Goal: Use online tool/utility: Utilize a website feature to perform a specific function

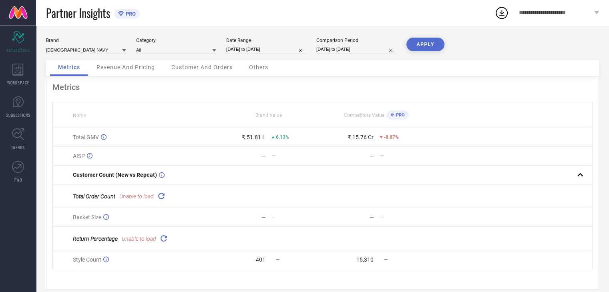
select select "8"
select select "2025"
select select "9"
select select "2025"
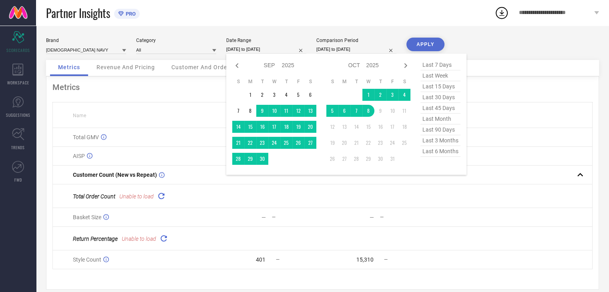
click at [266, 51] on input "[DATE] to [DATE]" at bounding box center [266, 49] width 80 height 8
click at [365, 98] on td "1" at bounding box center [368, 95] width 12 height 12
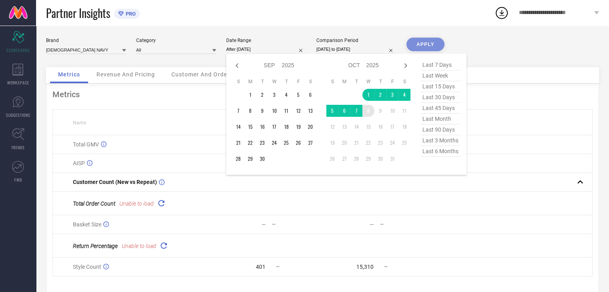
type input "[DATE] to [DATE]"
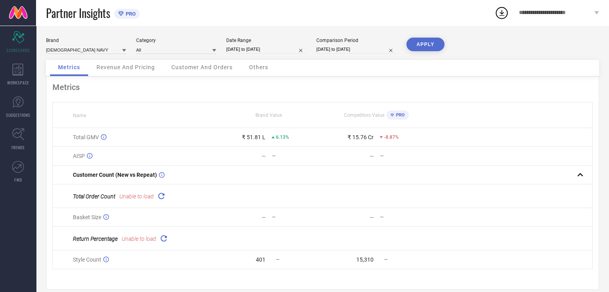
click at [338, 48] on input "[DATE] to [DATE]" at bounding box center [356, 49] width 80 height 8
select select "8"
select select "2024"
select select "9"
select select "2024"
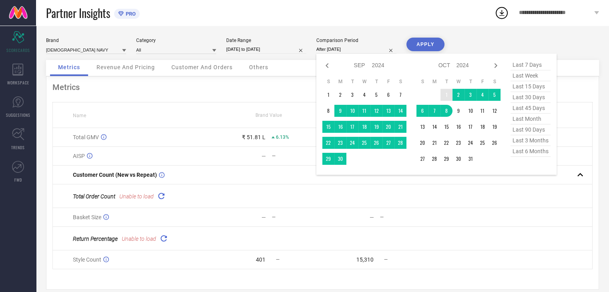
click at [444, 96] on td "1" at bounding box center [446, 95] width 12 height 12
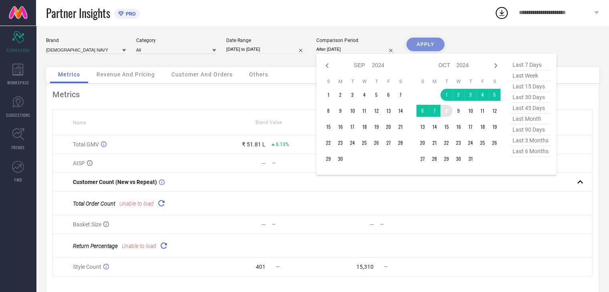
type input "[DATE] to [DATE]"
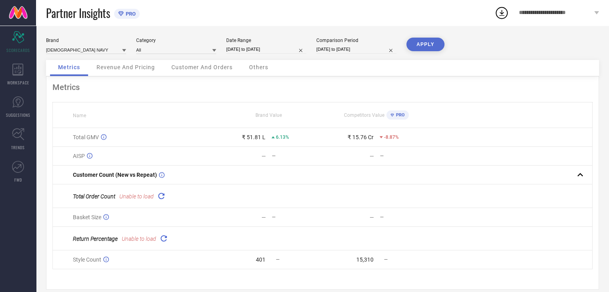
click at [422, 45] on button "APPLY" at bounding box center [425, 45] width 38 height 14
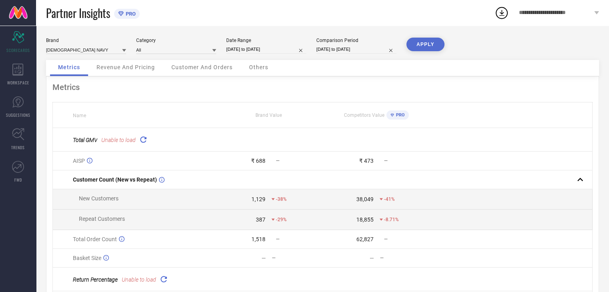
click at [108, 74] on div "Revenue And Pricing" at bounding box center [125, 68] width 74 height 16
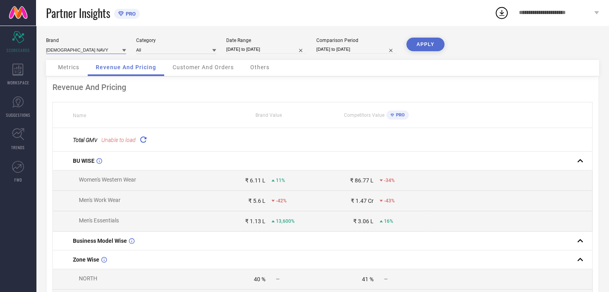
click at [85, 50] on input at bounding box center [86, 50] width 80 height 8
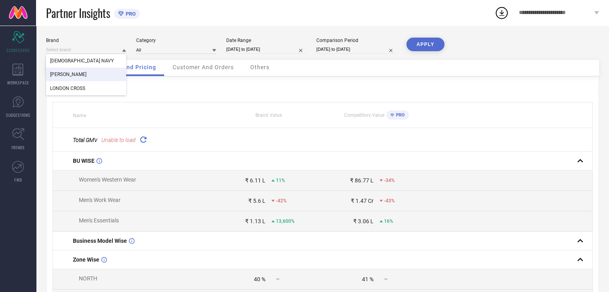
click at [84, 79] on div "[PERSON_NAME]" at bounding box center [86, 75] width 80 height 14
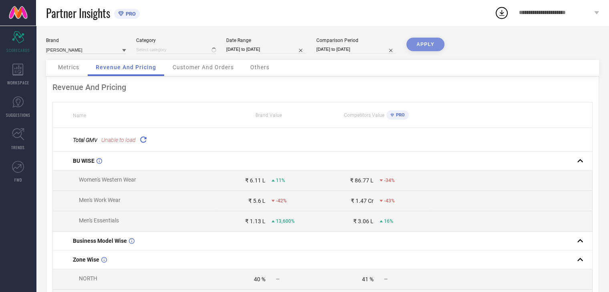
type input "All"
click at [429, 42] on button "APPLY" at bounding box center [425, 45] width 38 height 14
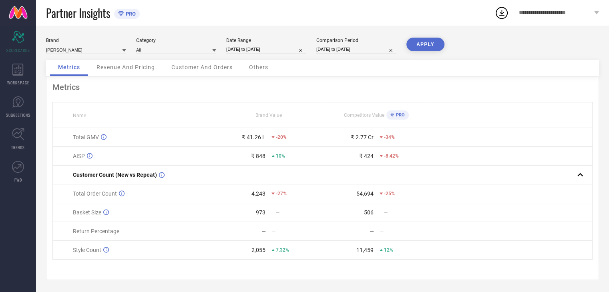
click at [134, 68] on span "Revenue And Pricing" at bounding box center [125, 67] width 58 height 6
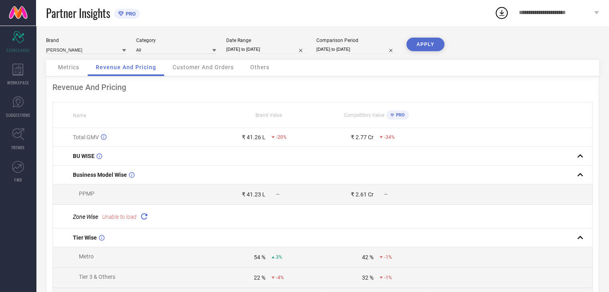
select select "9"
select select "2025"
select select "10"
select select "2025"
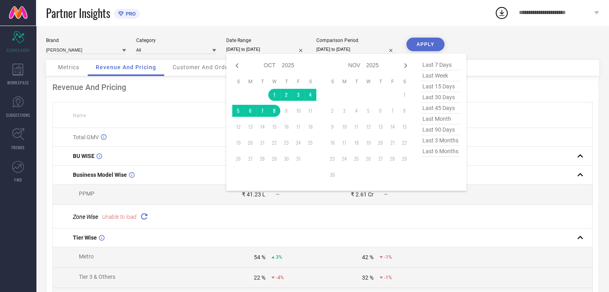
click at [234, 48] on input "[DATE] to [DATE]" at bounding box center [266, 49] width 80 height 8
click at [241, 66] on icon at bounding box center [237, 66] width 10 height 10
select select "8"
select select "2025"
select select "9"
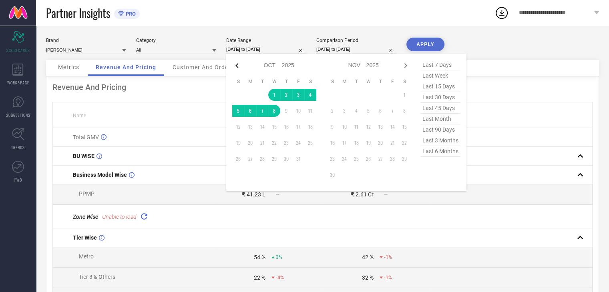
select select "2025"
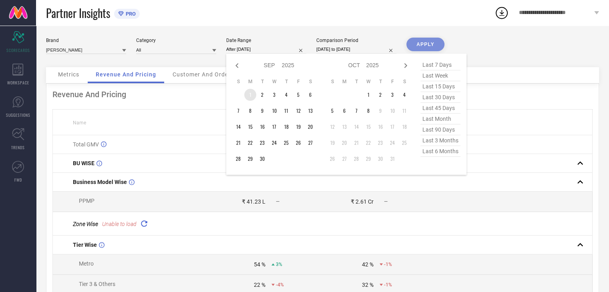
click at [249, 96] on td "1" at bounding box center [250, 95] width 12 height 12
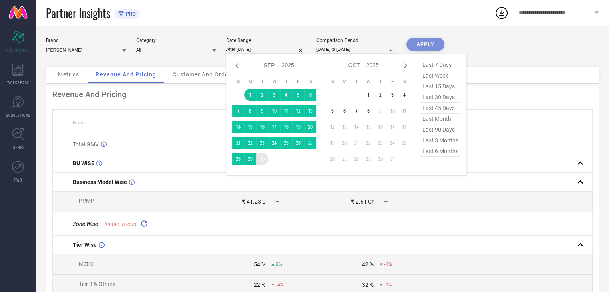
type input "[DATE] to [DATE]"
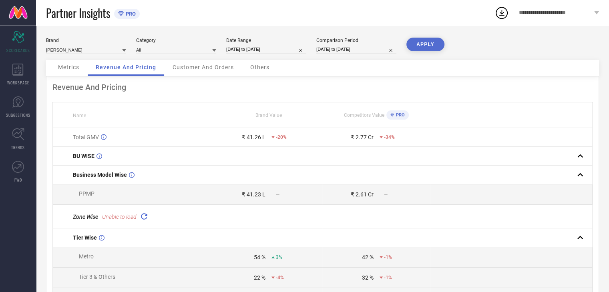
click at [334, 50] on input "[DATE] to [DATE]" at bounding box center [356, 49] width 80 height 8
select select "9"
select select "2024"
select select "10"
select select "2024"
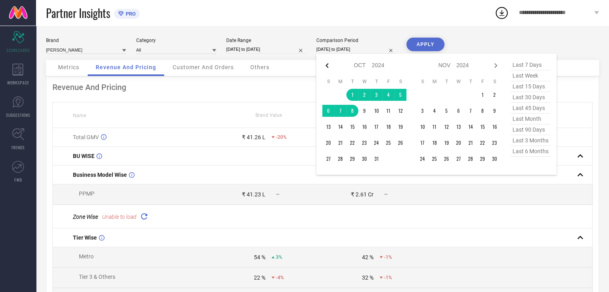
click at [326, 68] on icon at bounding box center [327, 66] width 10 height 10
select select "8"
select select "2024"
select select "9"
select select "2024"
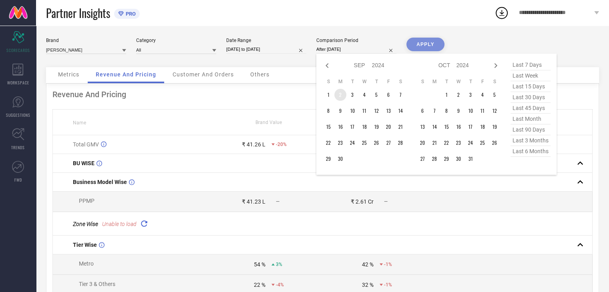
click at [334, 94] on td "2" at bounding box center [340, 95] width 12 height 12
type input "[DATE] to [DATE]"
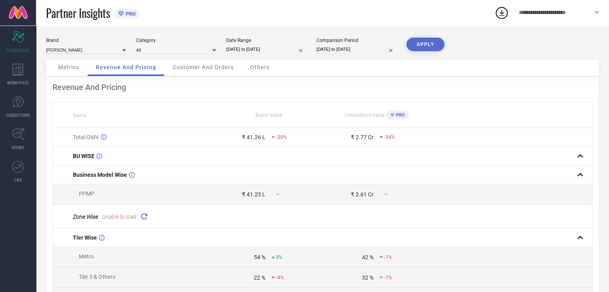
click at [338, 50] on input "[DATE] to [DATE]" at bounding box center [356, 49] width 80 height 8
select select "8"
select select "2024"
select select "9"
select select "2024"
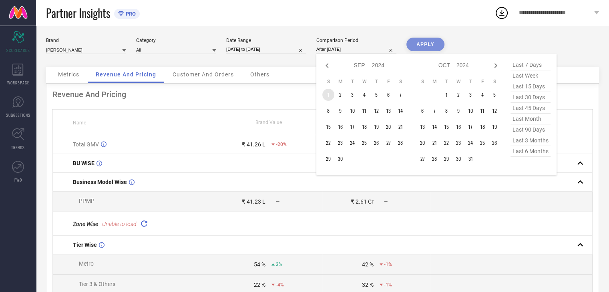
click at [330, 94] on td "1" at bounding box center [328, 95] width 12 height 12
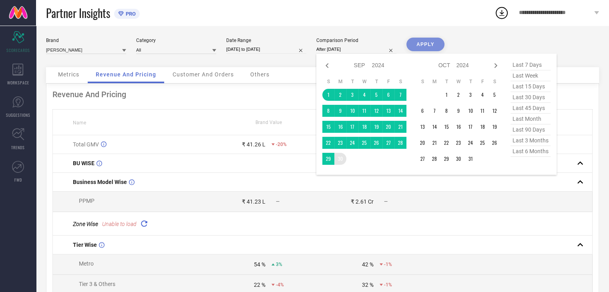
type input "[DATE] to [DATE]"
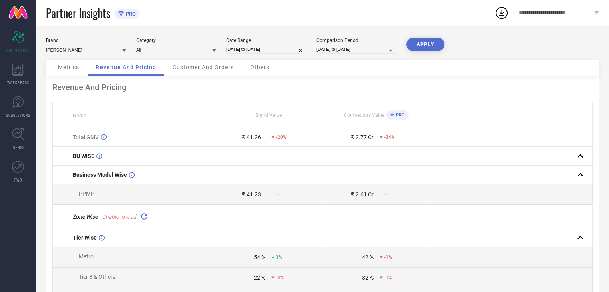
click at [421, 46] on button "APPLY" at bounding box center [425, 45] width 38 height 14
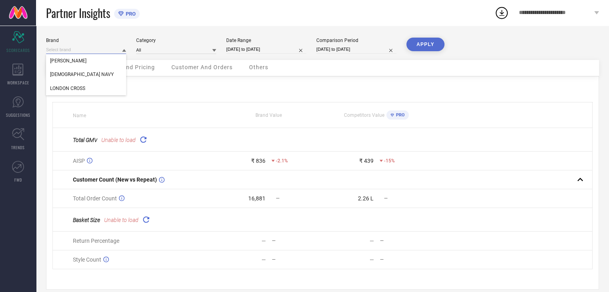
click at [106, 52] on input at bounding box center [86, 50] width 80 height 8
click at [87, 74] on div "[DEMOGRAPHIC_DATA] NAVY" at bounding box center [86, 75] width 80 height 14
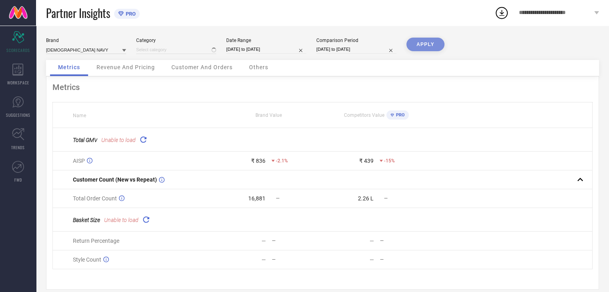
type input "All"
click at [422, 44] on button "APPLY" at bounding box center [425, 45] width 38 height 14
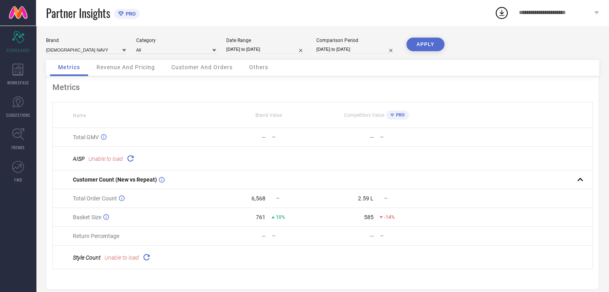
click at [143, 72] on div "Revenue And Pricing" at bounding box center [125, 68] width 74 height 16
